Goal: Transaction & Acquisition: Download file/media

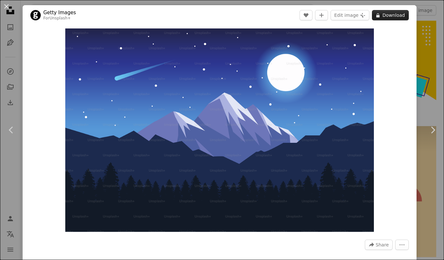
scroll to position [3614, 0]
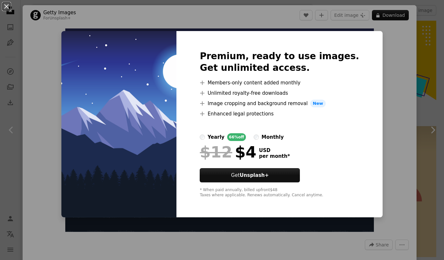
click at [280, 134] on div "monthly" at bounding box center [272, 137] width 22 height 8
click at [224, 140] on div "yearly" at bounding box center [216, 137] width 17 height 8
click at [378, 100] on div "An X shape Premium, ready to use images. Get unlimited access. A plus sign Memb…" at bounding box center [222, 130] width 444 height 260
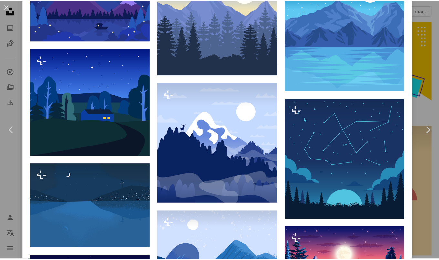
scroll to position [365, 0]
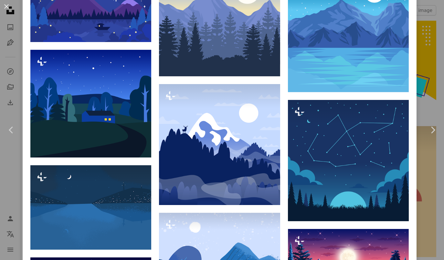
click at [425, 25] on div "An X shape Chevron left Chevron right Getty Images For Unsplash+ A heart A plus…" at bounding box center [222, 130] width 444 height 260
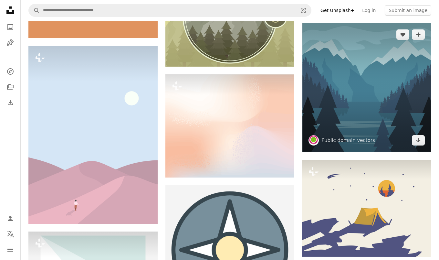
scroll to position [8810, 0]
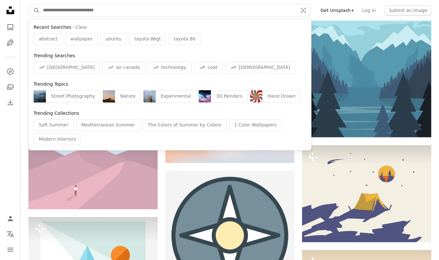
click at [168, 6] on input "Find visuals sitewide" at bounding box center [168, 10] width 256 height 12
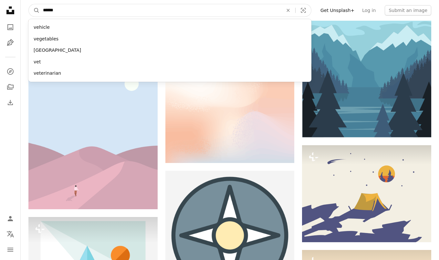
type input "******"
click at [29, 4] on button "A magnifying glass" at bounding box center [34, 10] width 11 height 12
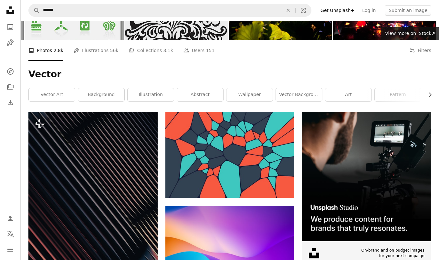
scroll to position [49, 0]
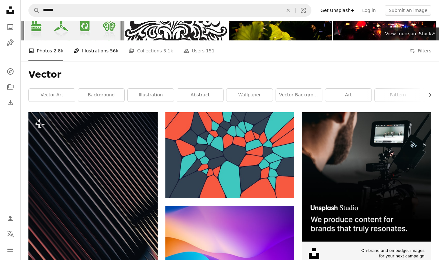
click at [104, 49] on link "Pen Tool Illustrations 56k" at bounding box center [96, 50] width 45 height 21
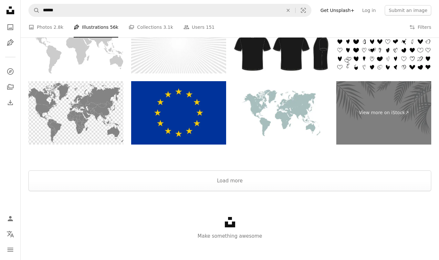
scroll to position [1290, 0]
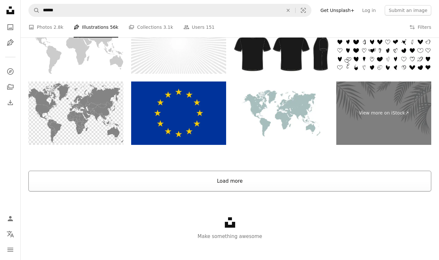
click at [163, 190] on button "Load more" at bounding box center [229, 181] width 403 height 21
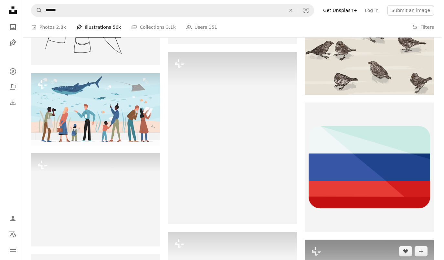
scroll to position [5467, 0]
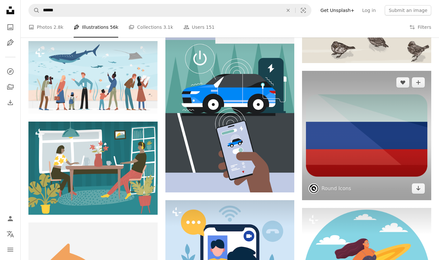
click at [370, 144] on img at bounding box center [366, 135] width 129 height 129
click at [343, 164] on img at bounding box center [366, 135] width 129 height 129
click at [346, 138] on img at bounding box center [366, 135] width 129 height 129
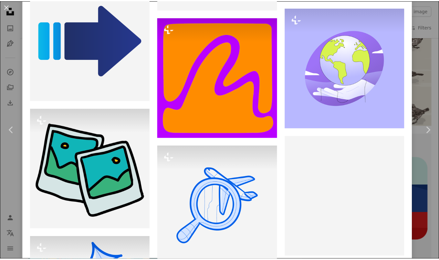
scroll to position [4671, 0]
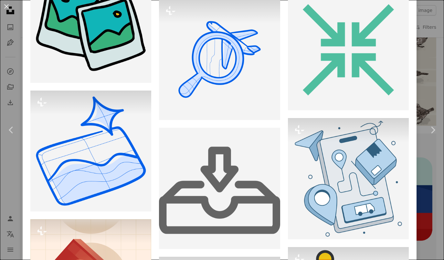
click at [429, 85] on div "An X shape Chevron left Chevron right Round Icons roundicons A heart A plus sig…" at bounding box center [222, 130] width 444 height 260
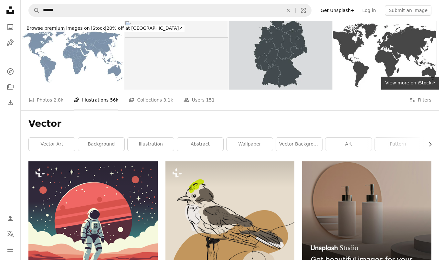
scroll to position [5467, 0]
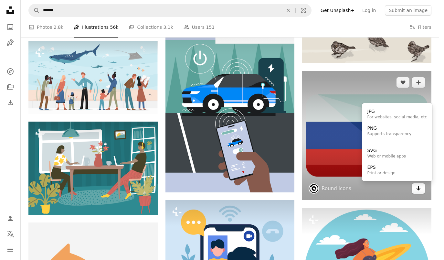
click at [416, 188] on icon "Arrow pointing down" at bounding box center [418, 188] width 5 height 8
click at [327, 160] on body "Unsplash logo Unsplash Home A photo Pen Tool A compass A stack of folders Downl…" at bounding box center [219, 130] width 439 height 260
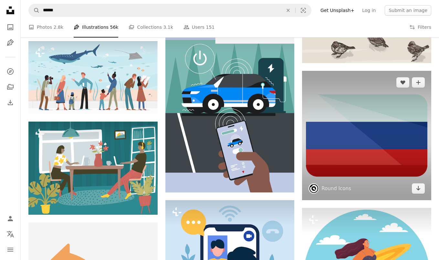
click at [330, 161] on img at bounding box center [366, 135] width 129 height 129
click at [362, 151] on img at bounding box center [366, 135] width 129 height 129
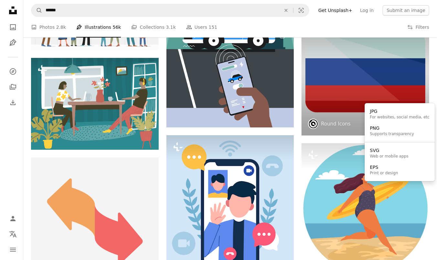
scroll to position [0, 0]
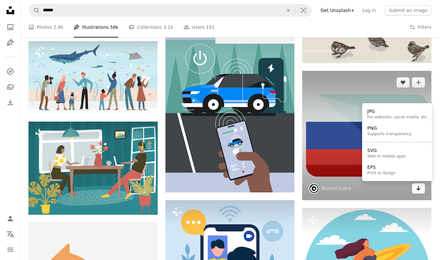
click at [419, 190] on icon "Choose download format" at bounding box center [419, 188] width 4 height 5
click at [389, 157] on div "Web or mobile apps" at bounding box center [387, 156] width 38 height 5
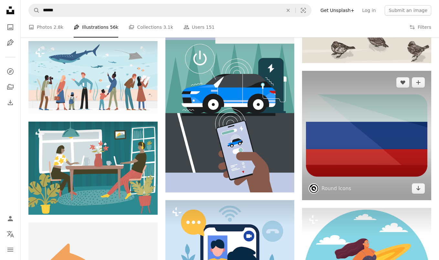
scroll to position [10829, 0]
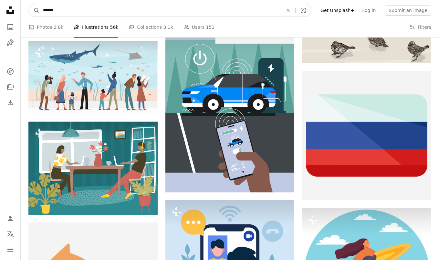
click at [248, 10] on input "******" at bounding box center [160, 10] width 241 height 12
type input "*"
type input "******"
click at [29, 4] on button "A magnifying glass" at bounding box center [34, 10] width 11 height 12
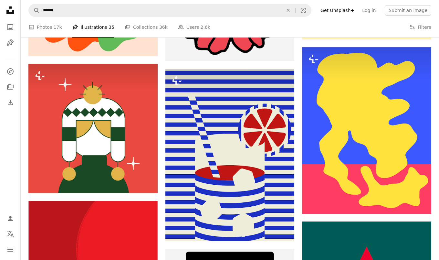
scroll to position [7064, 0]
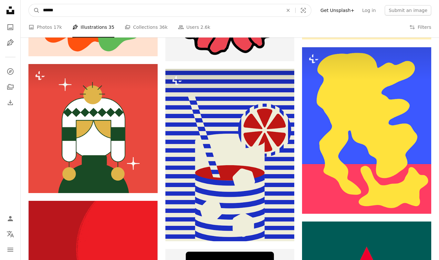
click at [215, 10] on input "******" at bounding box center [160, 10] width 241 height 12
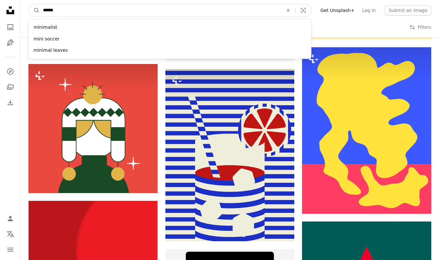
type input "*******"
click button "A magnifying glass" at bounding box center [34, 10] width 11 height 12
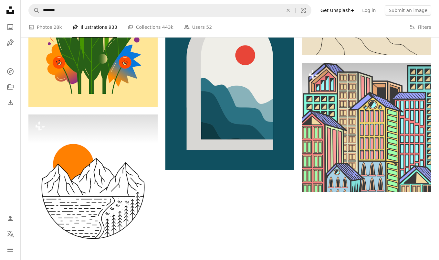
scroll to position [1224, 0]
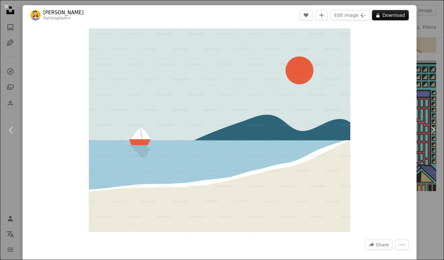
click at [420, 58] on div "An X shape Chevron left Chevron right [PERSON_NAME] For Unsplash+ A heart A plu…" at bounding box center [222, 130] width 444 height 260
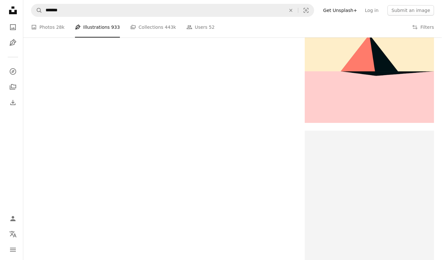
scroll to position [3666, 0]
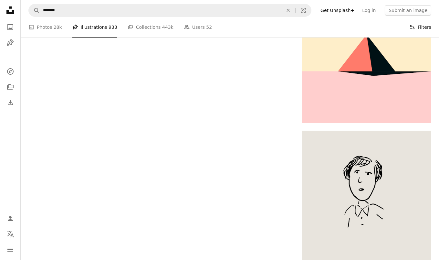
click at [417, 31] on button "Filters Filters" at bounding box center [421, 27] width 22 height 21
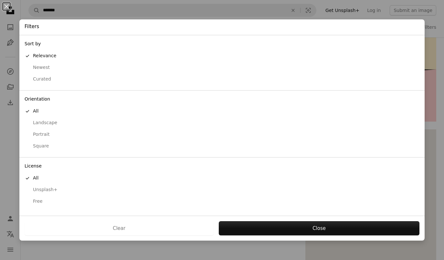
click at [39, 201] on div "Free" at bounding box center [222, 201] width 395 height 6
click at [49, 118] on button "Landscape" at bounding box center [221, 123] width 405 height 12
click at [46, 80] on div "Curated" at bounding box center [222, 79] width 395 height 6
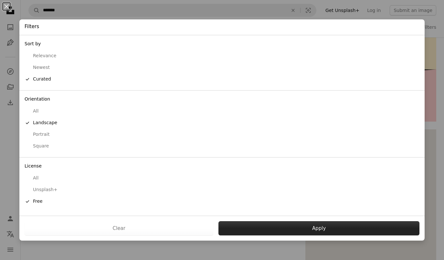
click at [274, 232] on button "Apply" at bounding box center [318, 228] width 201 height 14
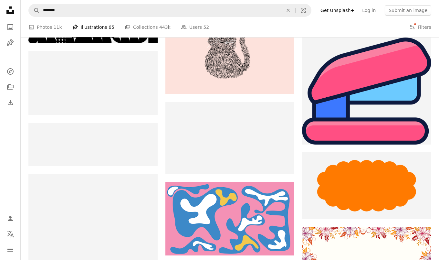
scroll to position [10191, 0]
